Goal: Transaction & Acquisition: Purchase product/service

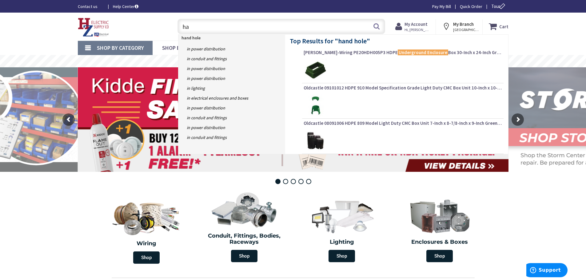
type input "h"
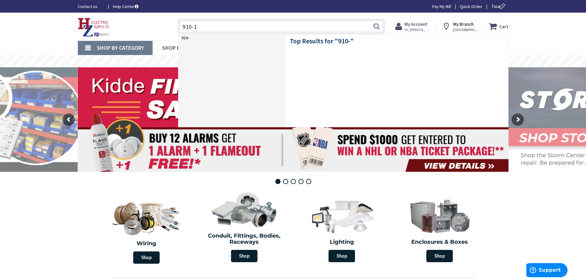
type input "910-10"
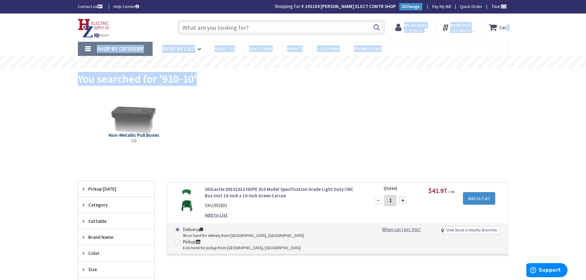
click at [513, 27] on div "Skip to Content Toggle Nav Search Cart My Cart Close" at bounding box center [293, 220] width 586 height 413
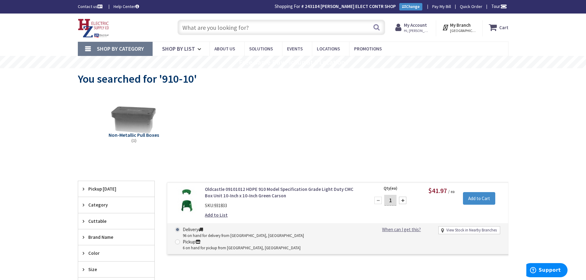
click at [473, 115] on div "Non-Metallic Pull Boxes (1)" at bounding box center [293, 124] width 409 height 66
